Goal: Task Accomplishment & Management: Manage account settings

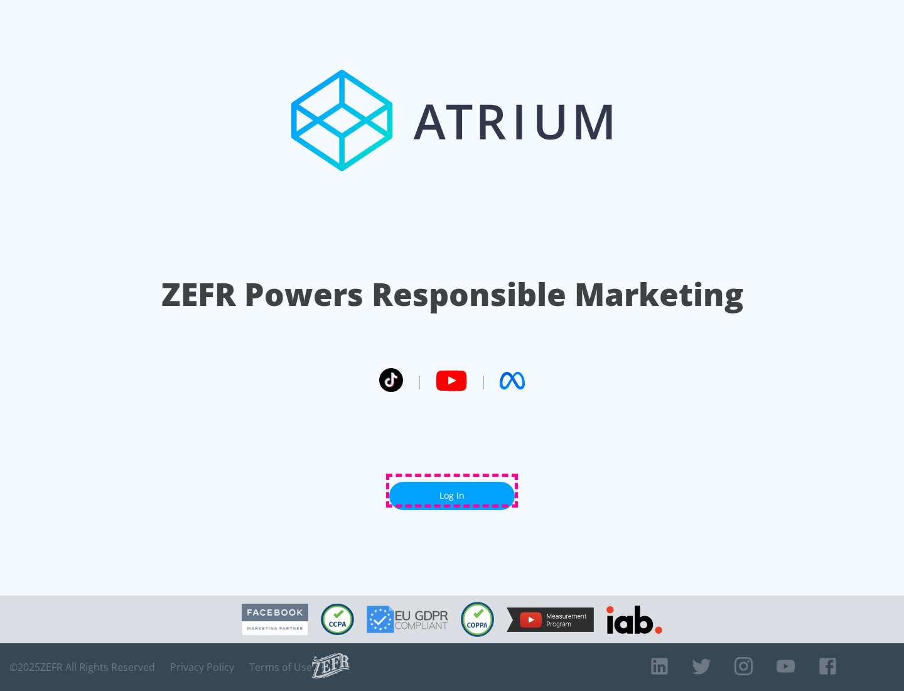
click at [452, 490] on link "Log In" at bounding box center [452, 496] width 126 height 28
